Goal: Task Accomplishment & Management: Use online tool/utility

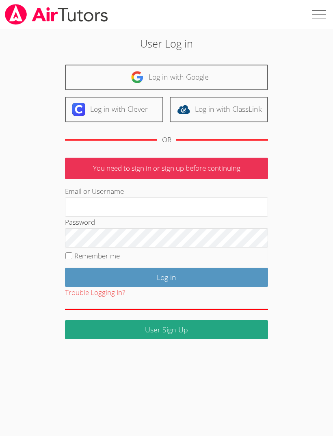
click at [241, 65] on link "Log in with Google" at bounding box center [166, 78] width 203 height 26
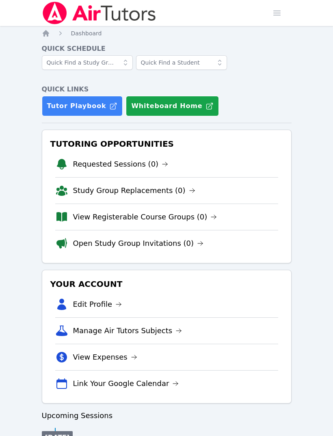
click at [195, 198] on li "Study Group Replacements (0)" at bounding box center [166, 190] width 223 height 26
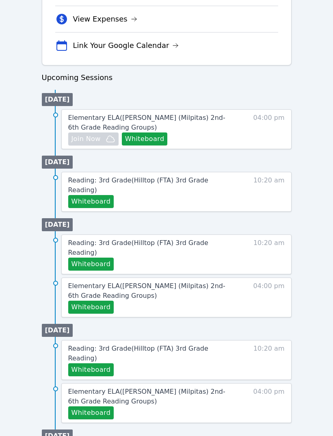
scroll to position [341, 0]
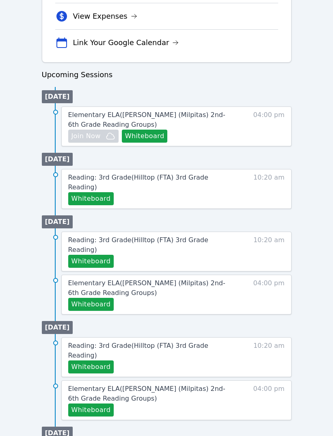
click at [158, 137] on button "Whiteboard" at bounding box center [145, 136] width 46 height 13
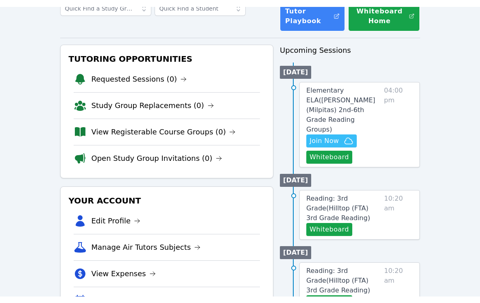
scroll to position [49, 0]
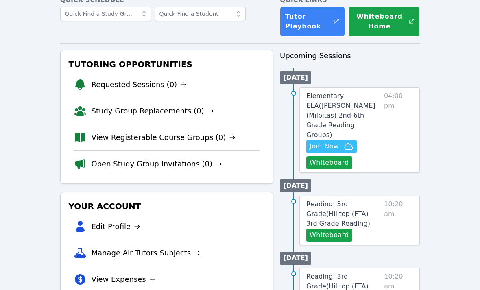
click at [333, 156] on button "Whiteboard" at bounding box center [329, 162] width 46 height 13
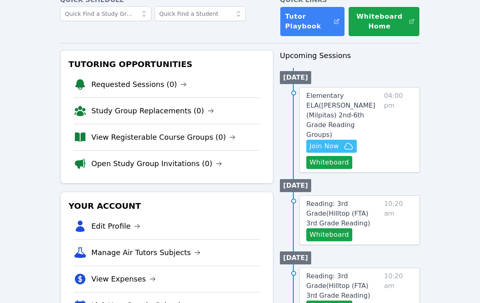
click at [333, 156] on button "Whiteboard" at bounding box center [329, 162] width 46 height 13
